Goal: Task Accomplishment & Management: Use online tool/utility

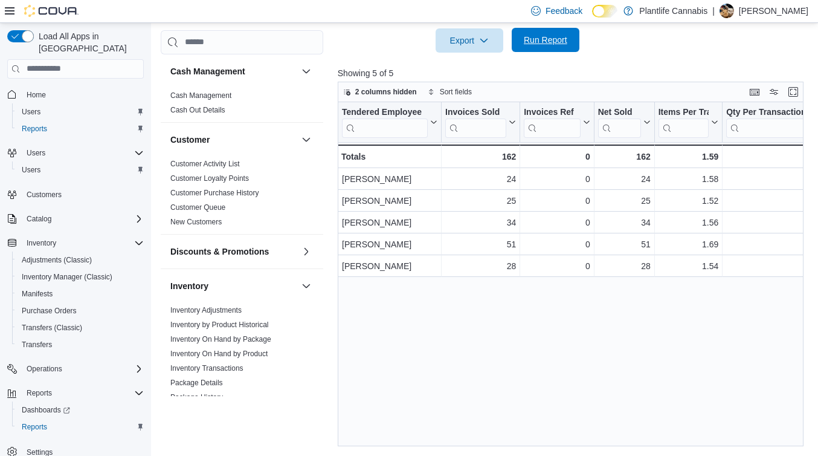
click at [539, 30] on span "Run Report" at bounding box center [545, 40] width 53 height 24
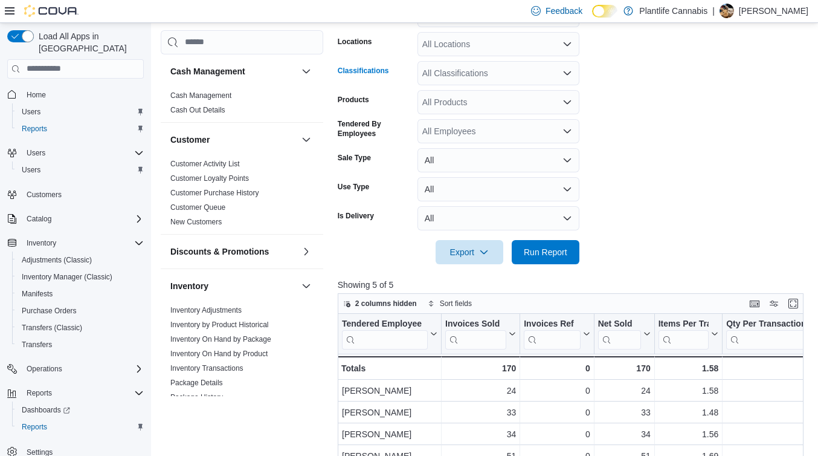
click at [507, 76] on div "All Classifications" at bounding box center [499, 73] width 162 height 24
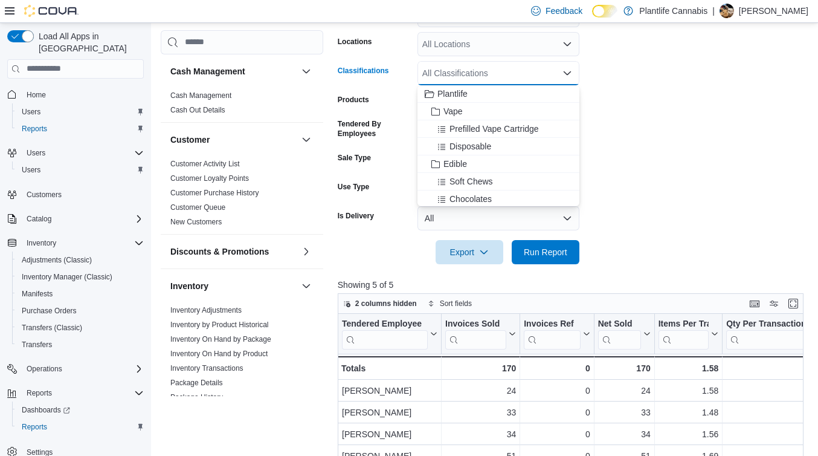
click at [720, 215] on form "Date Range [DATE] Locations All Locations Classifications All Classifications C…" at bounding box center [573, 127] width 471 height 276
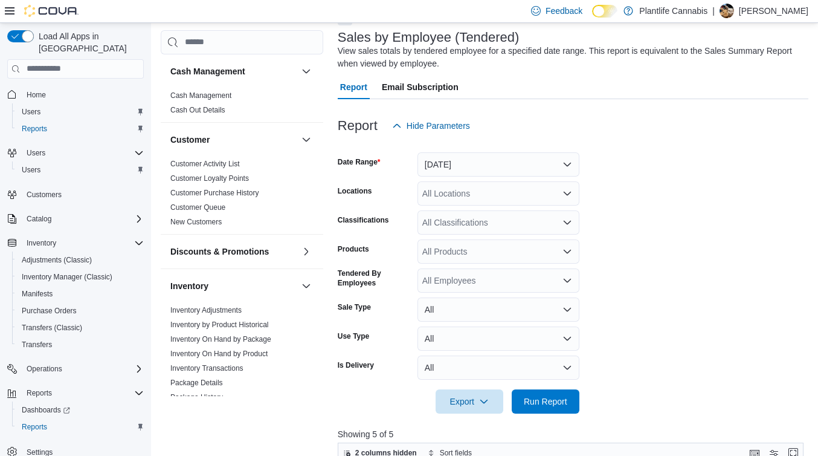
scroll to position [18, 0]
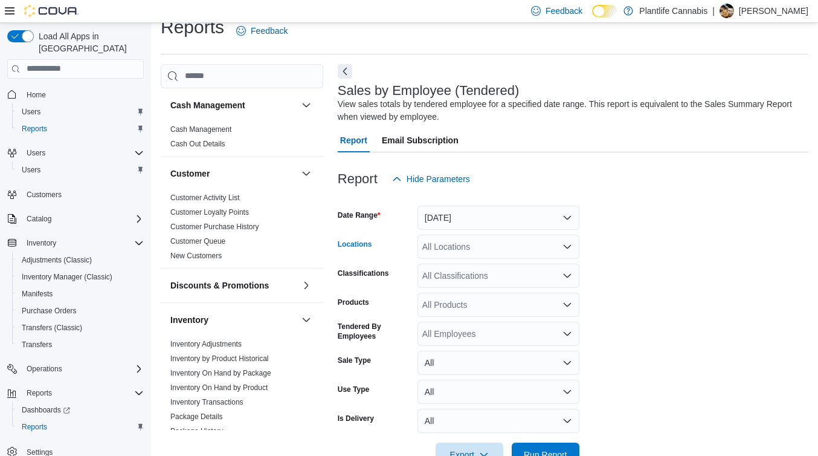
click at [471, 246] on div "All Locations" at bounding box center [499, 246] width 162 height 24
type input "****"
click at [521, 263] on span "Edmonton - [GEOGRAPHIC_DATA] Currents" at bounding box center [534, 267] width 169 height 12
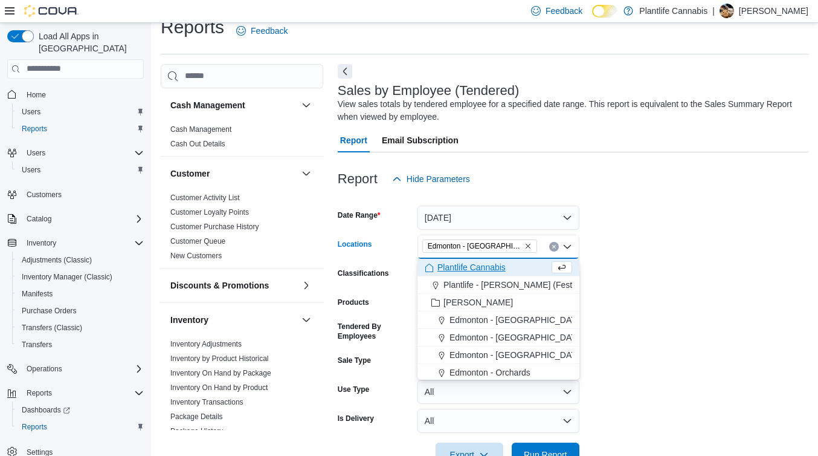
click at [659, 312] on form "Date Range [DATE] Locations [GEOGRAPHIC_DATA] - [GEOGRAPHIC_DATA] Currents Comb…" at bounding box center [573, 329] width 471 height 276
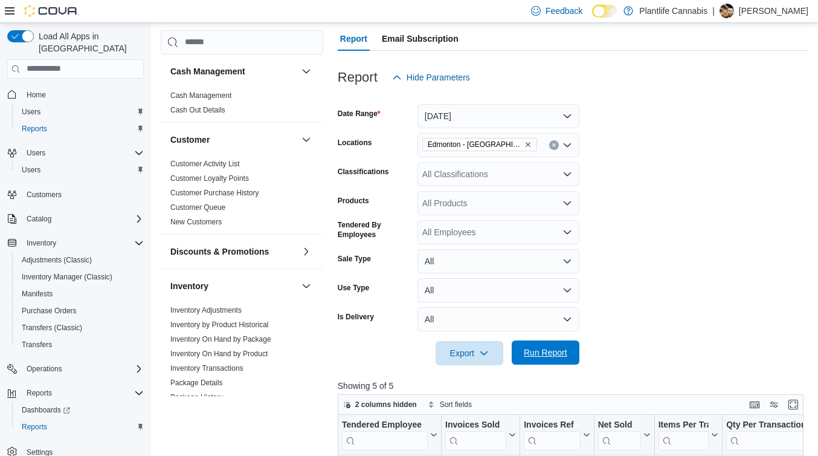
click at [560, 358] on span "Run Report" at bounding box center [546, 352] width 44 height 12
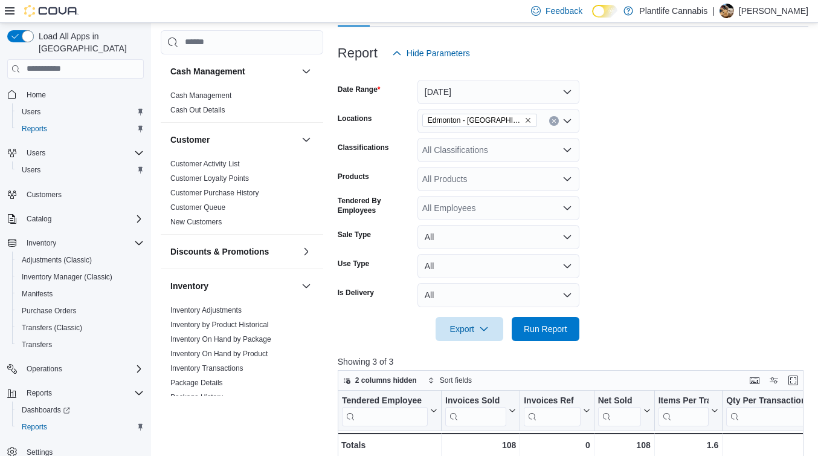
scroll to position [141, 0]
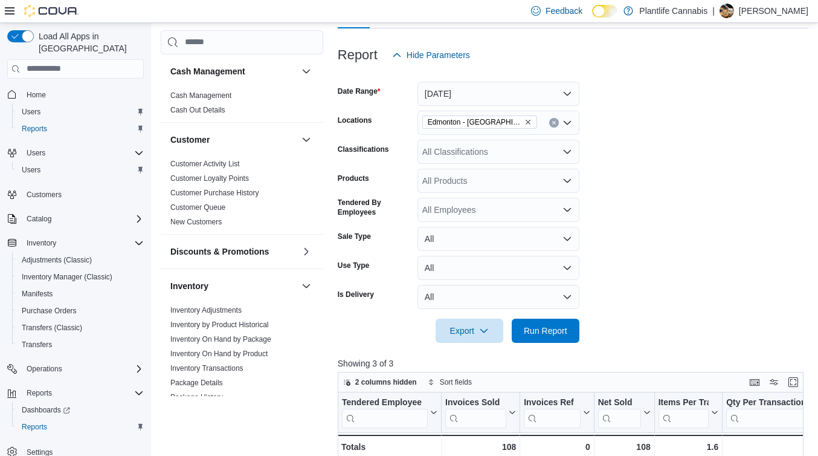
click at [466, 153] on div "All Classifications" at bounding box center [499, 152] width 162 height 24
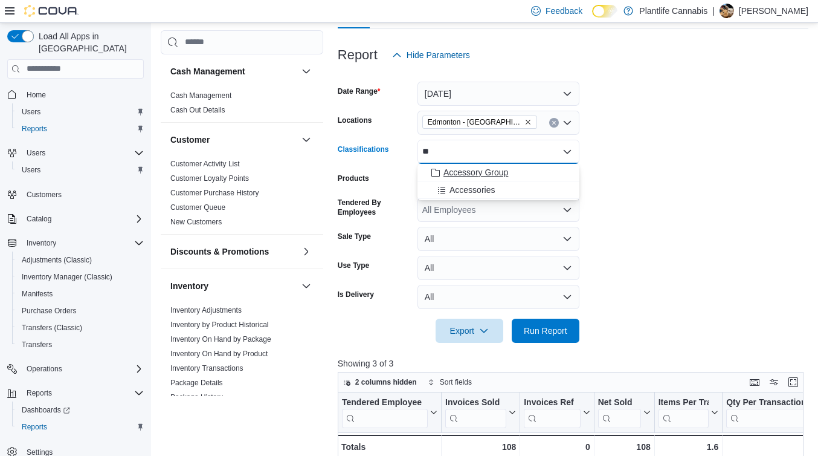
type input "**"
click at [466, 167] on span "Accessory Group" at bounding box center [476, 172] width 65 height 12
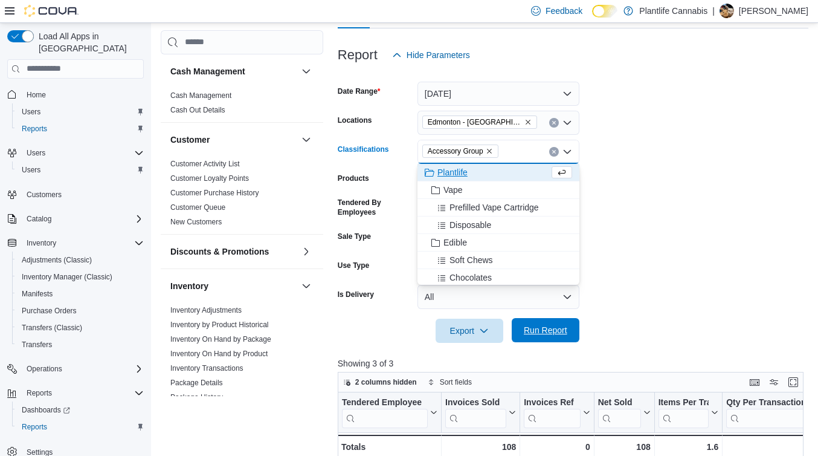
click at [564, 336] on span "Run Report" at bounding box center [545, 330] width 53 height 24
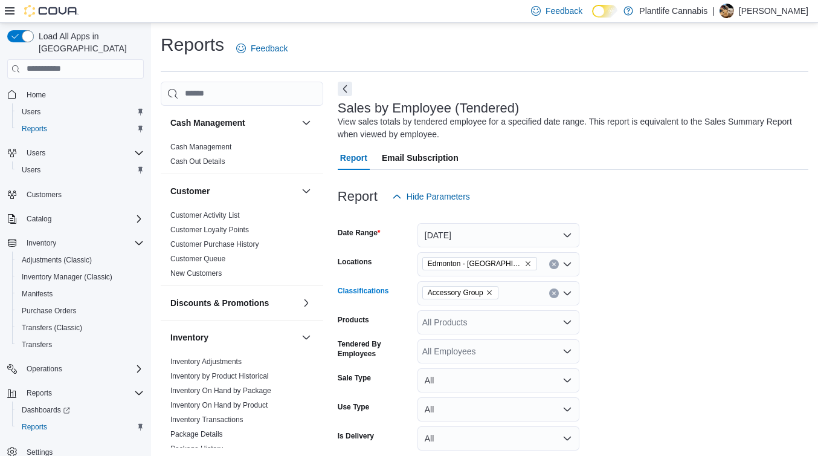
click at [555, 291] on icon "Clear input" at bounding box center [554, 293] width 5 height 5
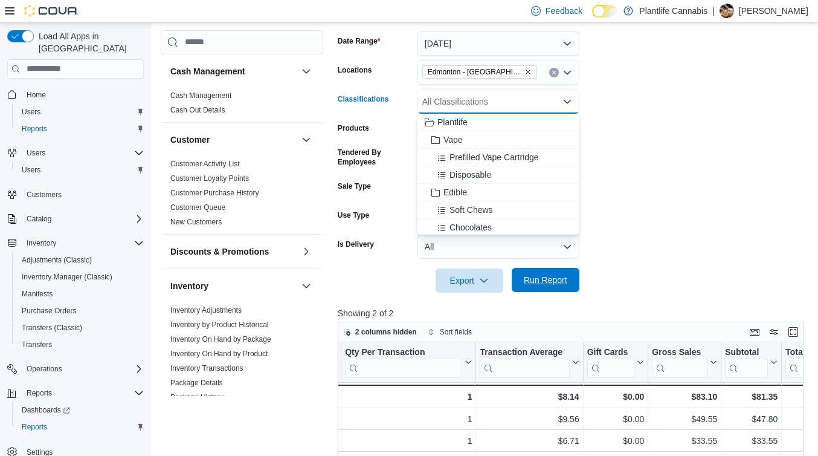
click at [547, 281] on span "Run Report" at bounding box center [546, 280] width 44 height 12
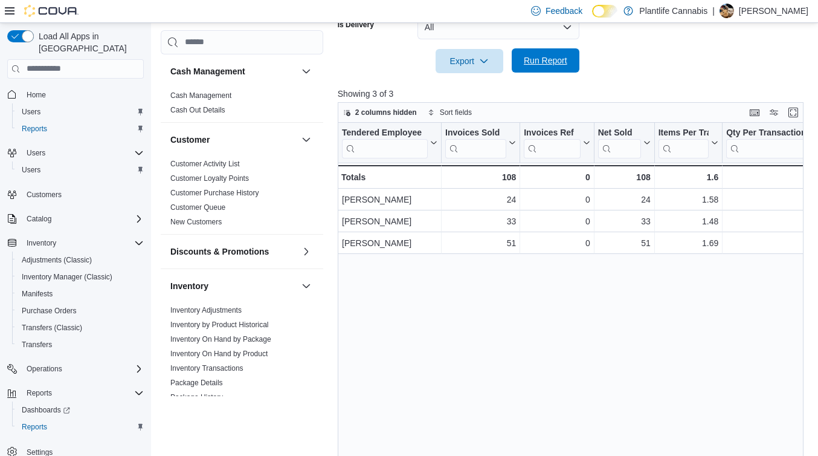
scroll to position [408, 0]
